Goal: Task Accomplishment & Management: Manage account settings

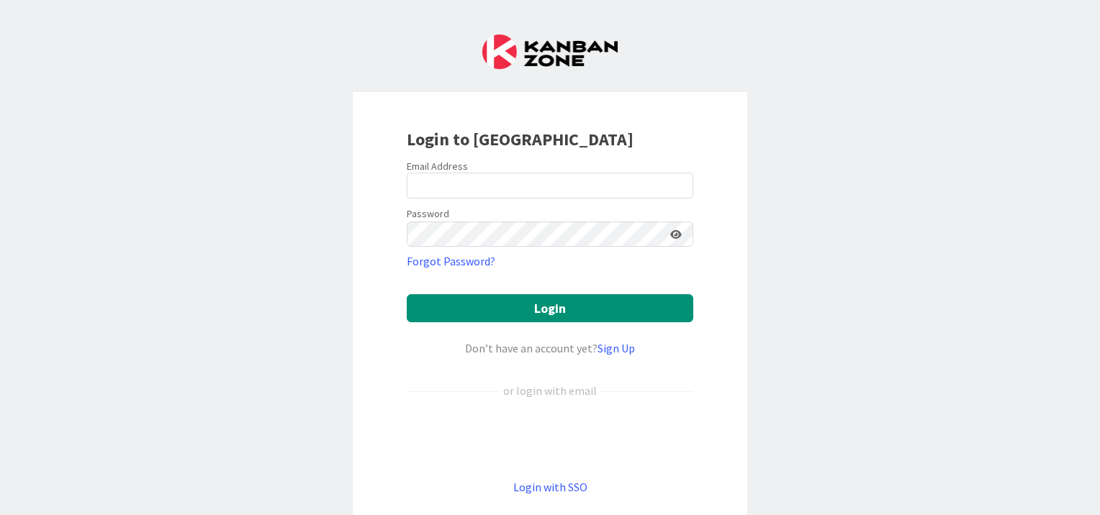
click at [679, 183] on keeper-lock "Open Keeper Popup" at bounding box center [677, 185] width 17 height 17
click at [574, 185] on input "email" at bounding box center [550, 186] width 286 height 26
type input "[EMAIL_ADDRESS][PERSON_NAME][DOMAIN_NAME]"
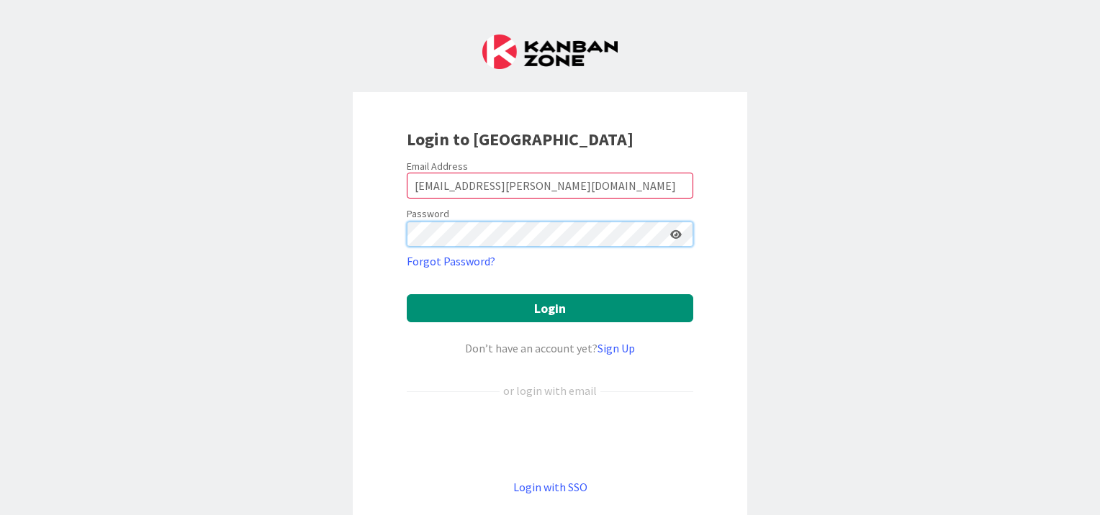
click at [407, 294] on button "Login" at bounding box center [550, 308] width 286 height 28
